Goal: Task Accomplishment & Management: Use online tool/utility

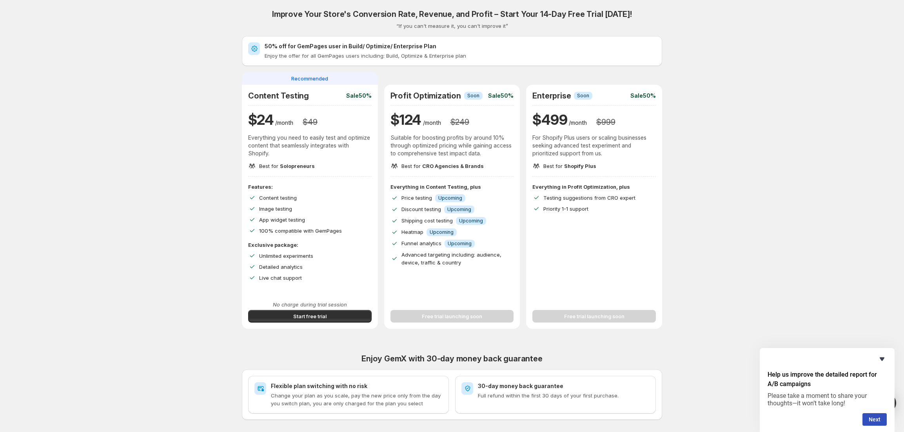
click at [886, 360] on icon "Hide survey" at bounding box center [882, 358] width 9 height 9
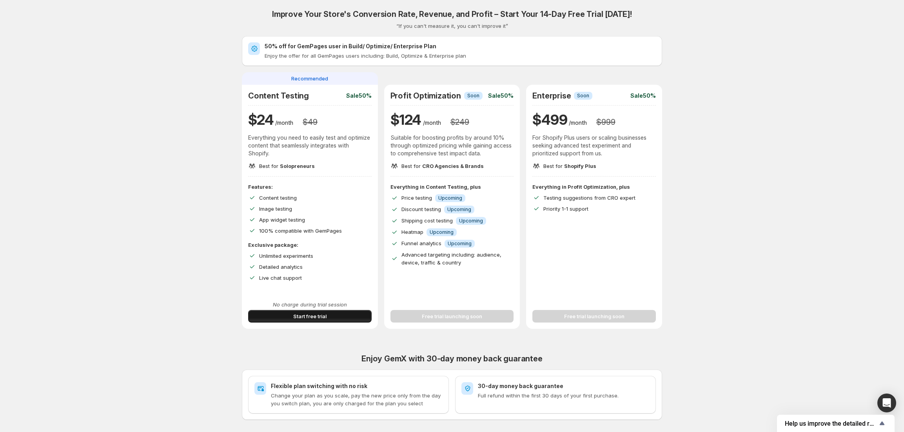
click at [338, 314] on button "Start free trial" at bounding box center [310, 316] width 124 height 13
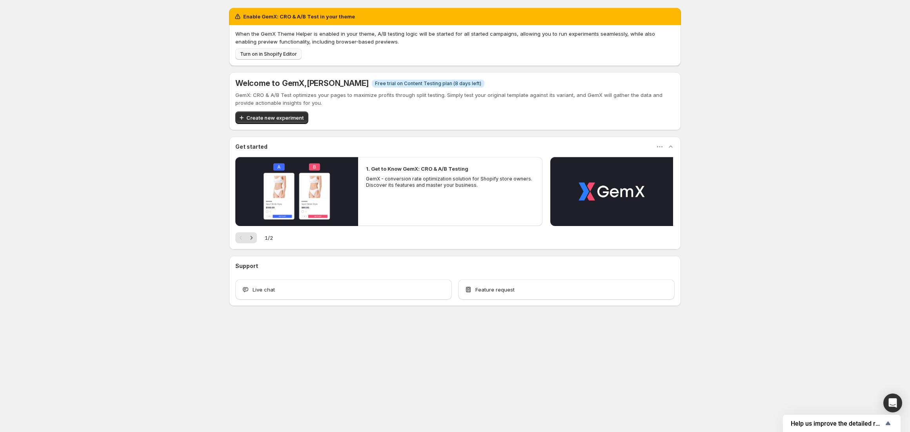
click at [273, 52] on span "Turn on in Shopify Editor" at bounding box center [268, 54] width 57 height 6
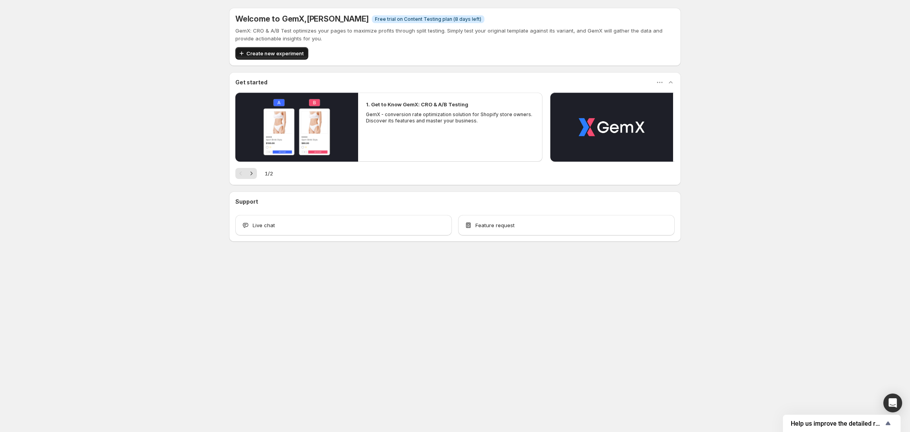
click at [278, 52] on span "Create new experiment" at bounding box center [274, 53] width 57 height 8
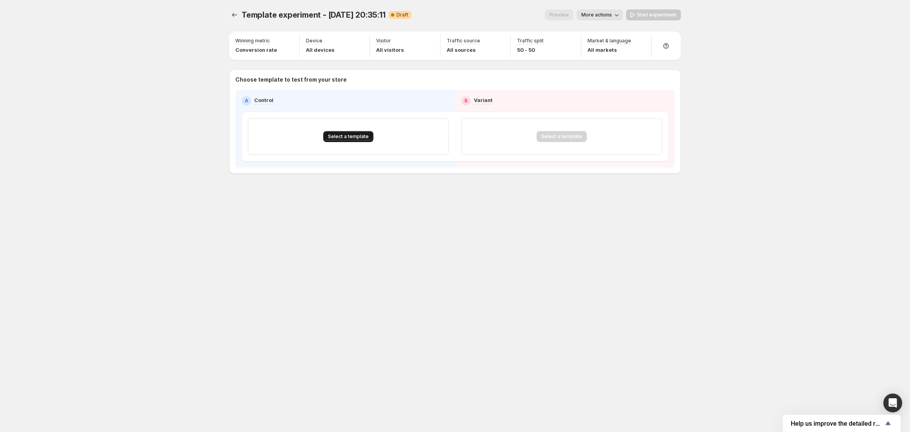
click at [359, 141] on button "Select a template" at bounding box center [348, 136] width 50 height 11
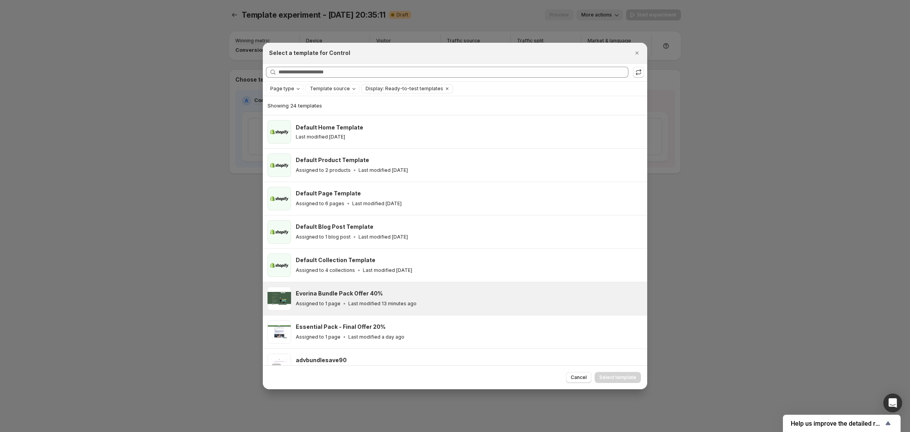
click at [388, 300] on div "Assigned to 1 page Last modified 13 minutes ago" at bounding box center [468, 304] width 344 height 8
click at [609, 375] on span "Select template" at bounding box center [617, 377] width 37 height 6
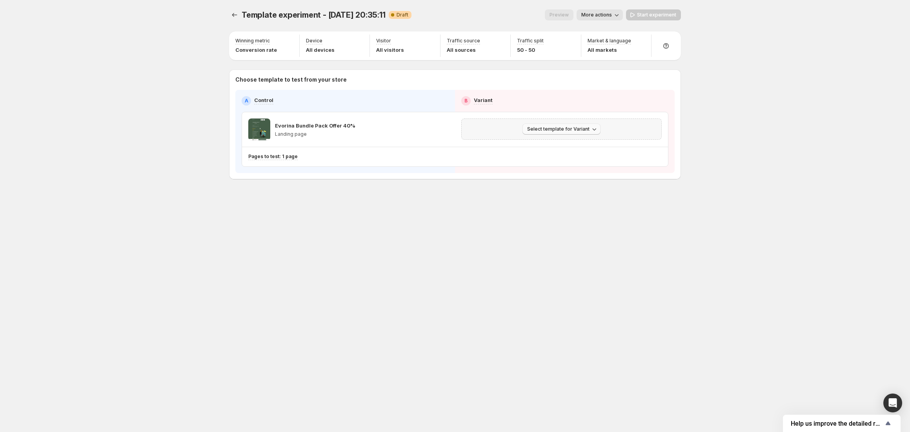
click at [559, 126] on button "Select template for Variant" at bounding box center [561, 129] width 78 height 11
drag, startPoint x: 672, startPoint y: 133, endPoint x: 665, endPoint y: 133, distance: 7.1
click at [673, 133] on div "A Control B Variant Evorina Bundle Pack Offer 40% Landing page Select template …" at bounding box center [454, 131] width 439 height 83
click at [648, 131] on div "Select template for Variant" at bounding box center [561, 129] width 190 height 11
click at [584, 128] on span "Select template for Variant" at bounding box center [558, 129] width 62 height 6
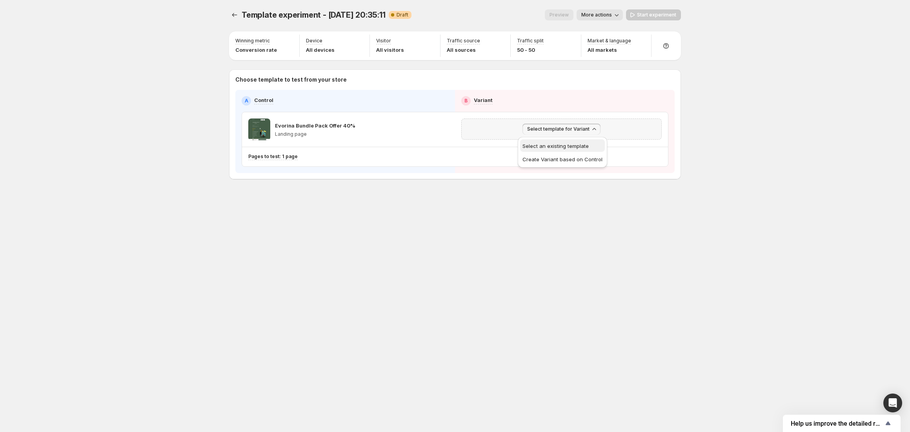
click at [571, 147] on span "Select an existing template" at bounding box center [555, 146] width 66 height 6
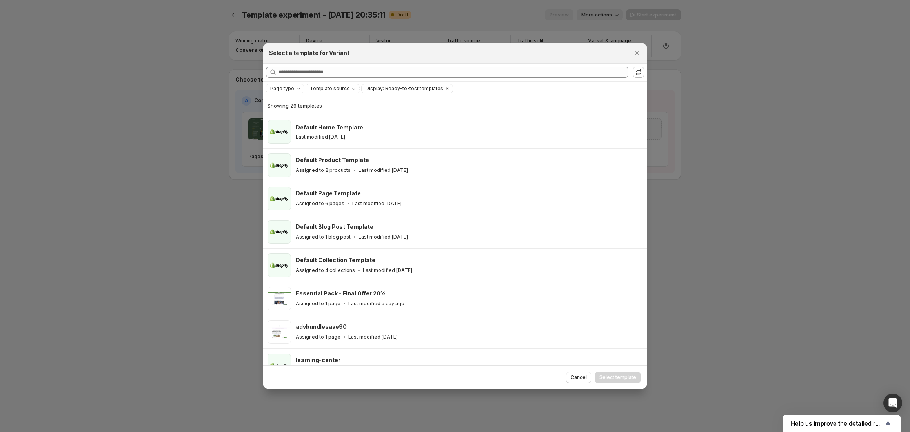
click at [701, 298] on div at bounding box center [455, 216] width 910 height 432
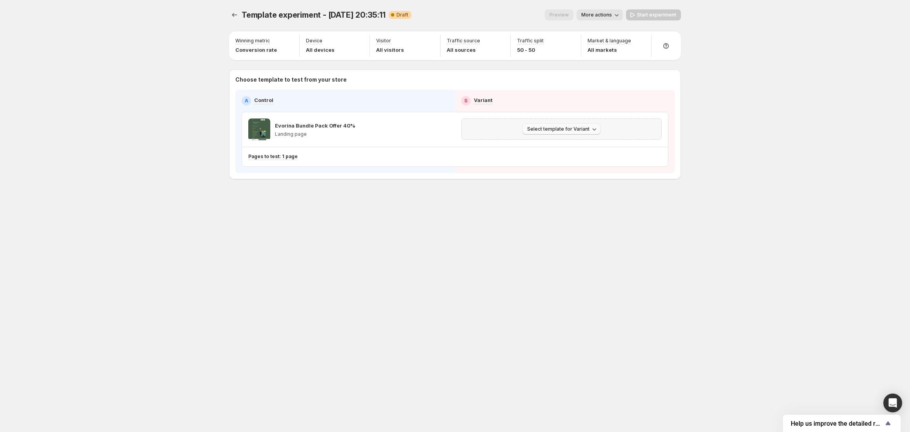
click at [539, 133] on button "Select template for Variant" at bounding box center [561, 129] width 78 height 11
click at [542, 147] on span "Select an existing template" at bounding box center [555, 146] width 66 height 6
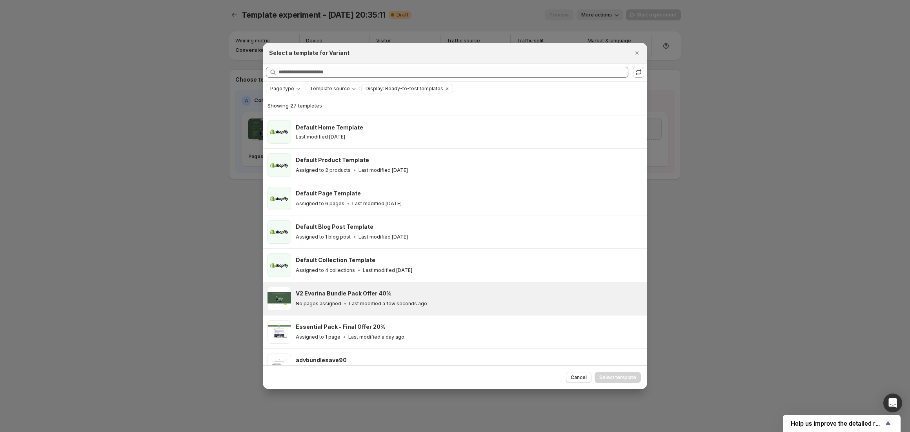
click at [481, 300] on div "No pages assigned Last modified a few seconds ago" at bounding box center [468, 304] width 344 height 8
click at [615, 374] on button "Select template" at bounding box center [618, 377] width 46 height 11
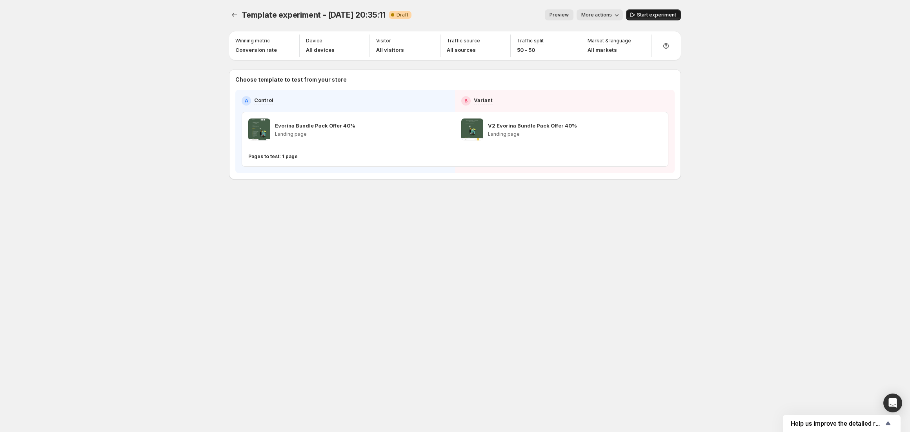
click at [650, 17] on span "Start experiment" at bounding box center [656, 15] width 39 height 6
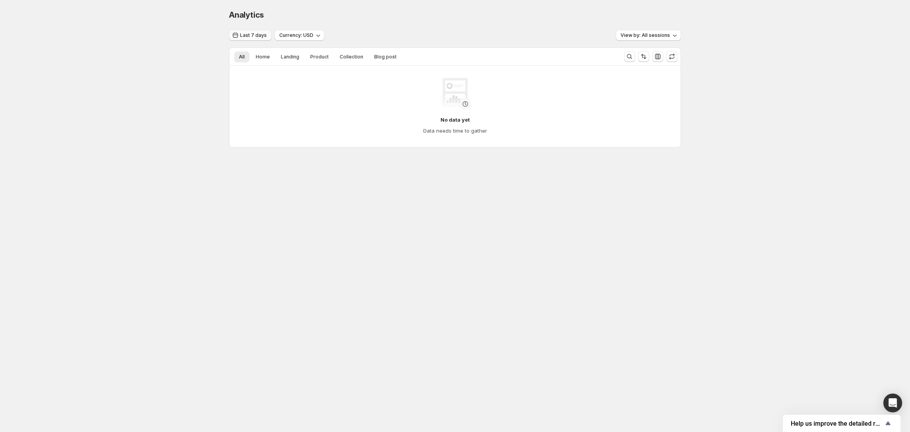
click at [262, 30] on button "Last 7 days" at bounding box center [250, 35] width 42 height 11
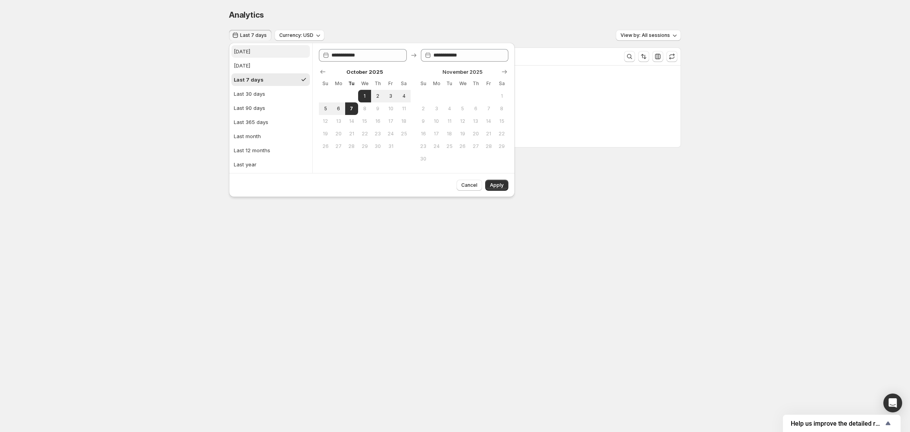
click at [262, 49] on button "Today" at bounding box center [270, 51] width 78 height 13
type input "**********"
click at [503, 184] on span "Apply" at bounding box center [497, 185] width 14 height 6
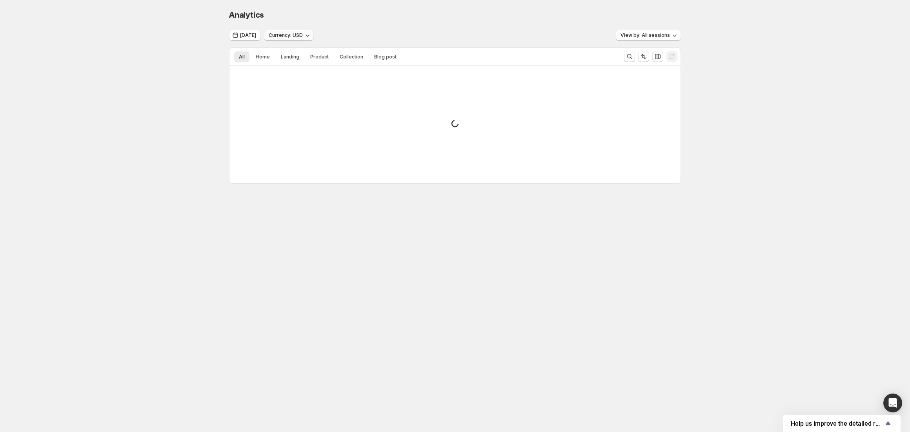
click at [304, 35] on icon "button" at bounding box center [308, 35] width 8 height 8
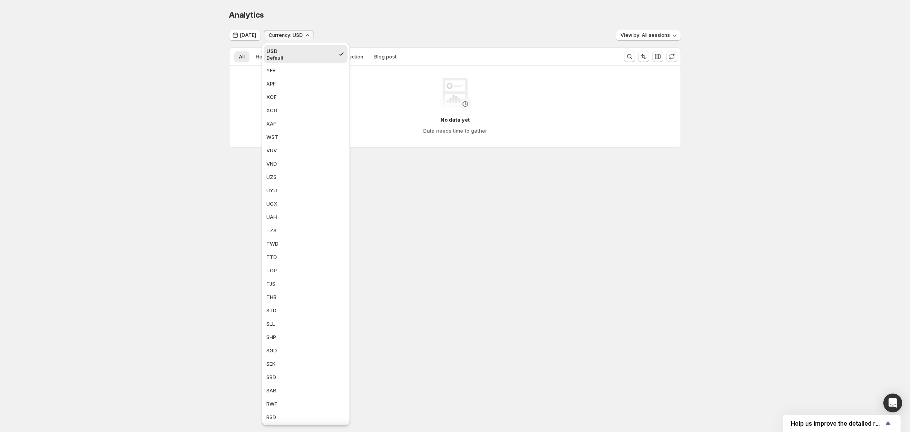
click at [362, 10] on div "Analytics" at bounding box center [455, 14] width 452 height 11
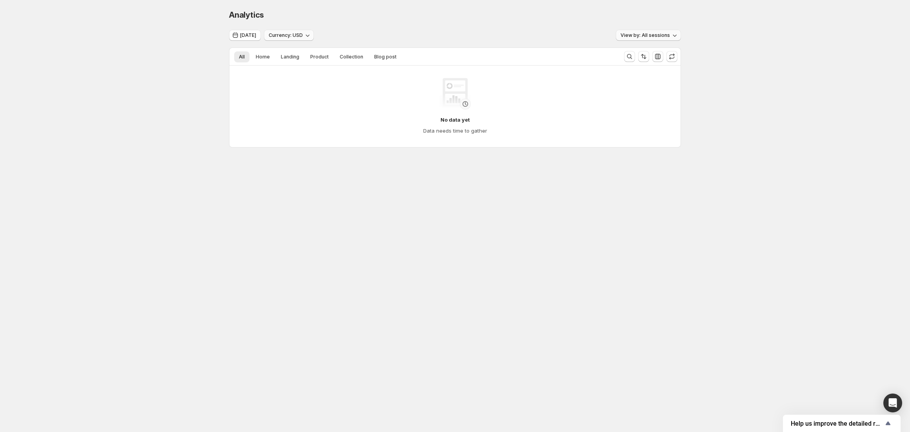
click at [637, 38] on span "View by: All sessions" at bounding box center [645, 35] width 49 height 6
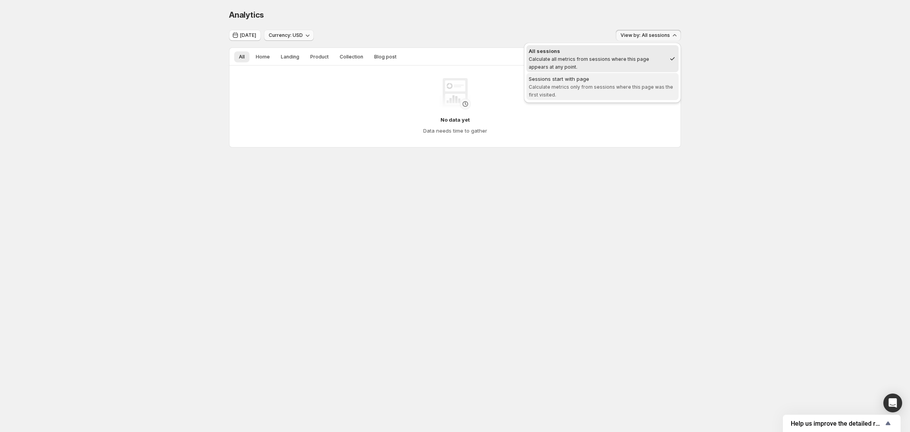
click at [592, 96] on span "Sessions start with page Calculate metrics only from sessions where this page w…" at bounding box center [602, 87] width 147 height 24
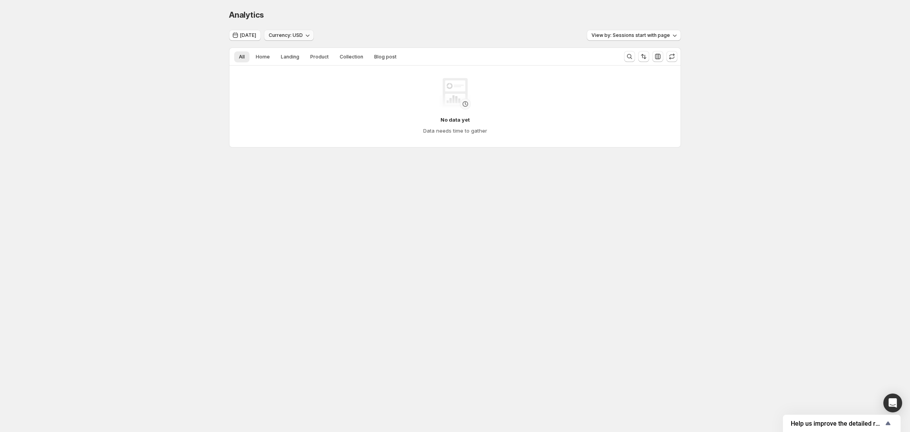
click at [291, 25] on div "Analytics. This page is ready Analytics" at bounding box center [455, 15] width 452 height 30
